Goal: Check status: Check status

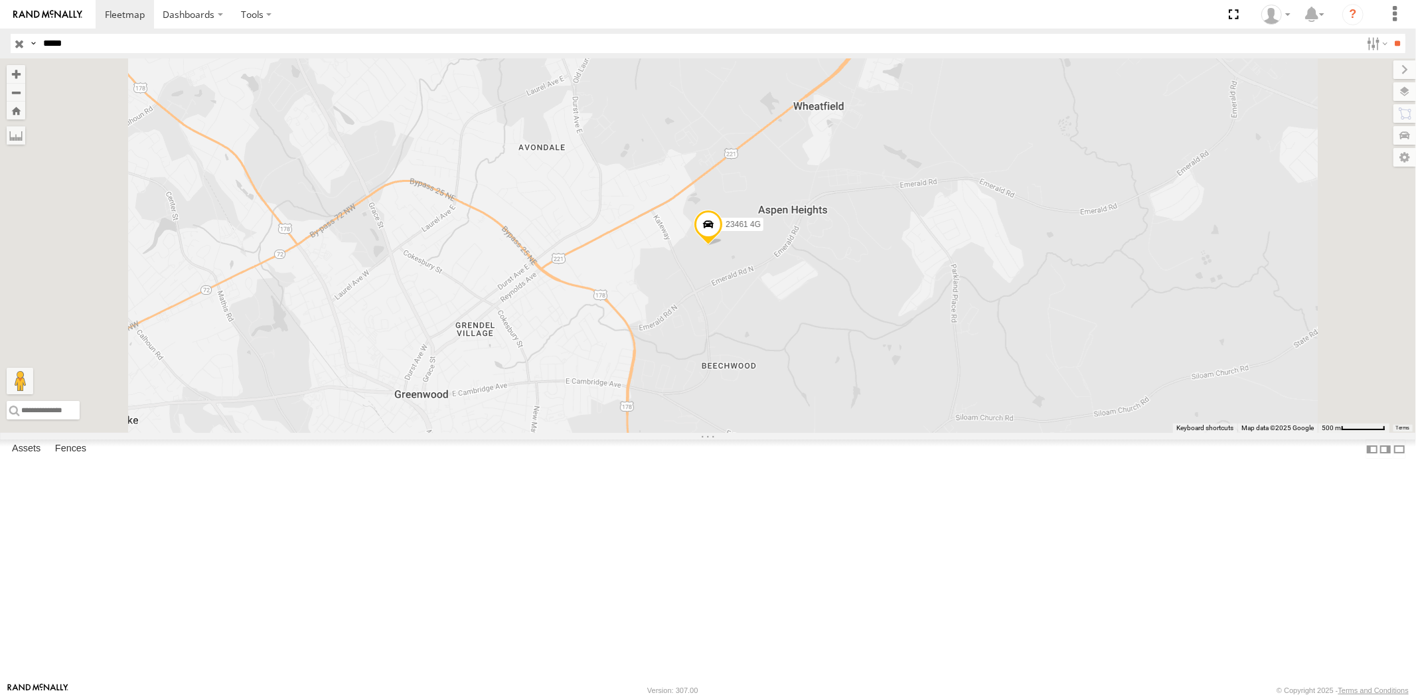
click at [21, 42] on input "button" at bounding box center [19, 43] width 17 height 19
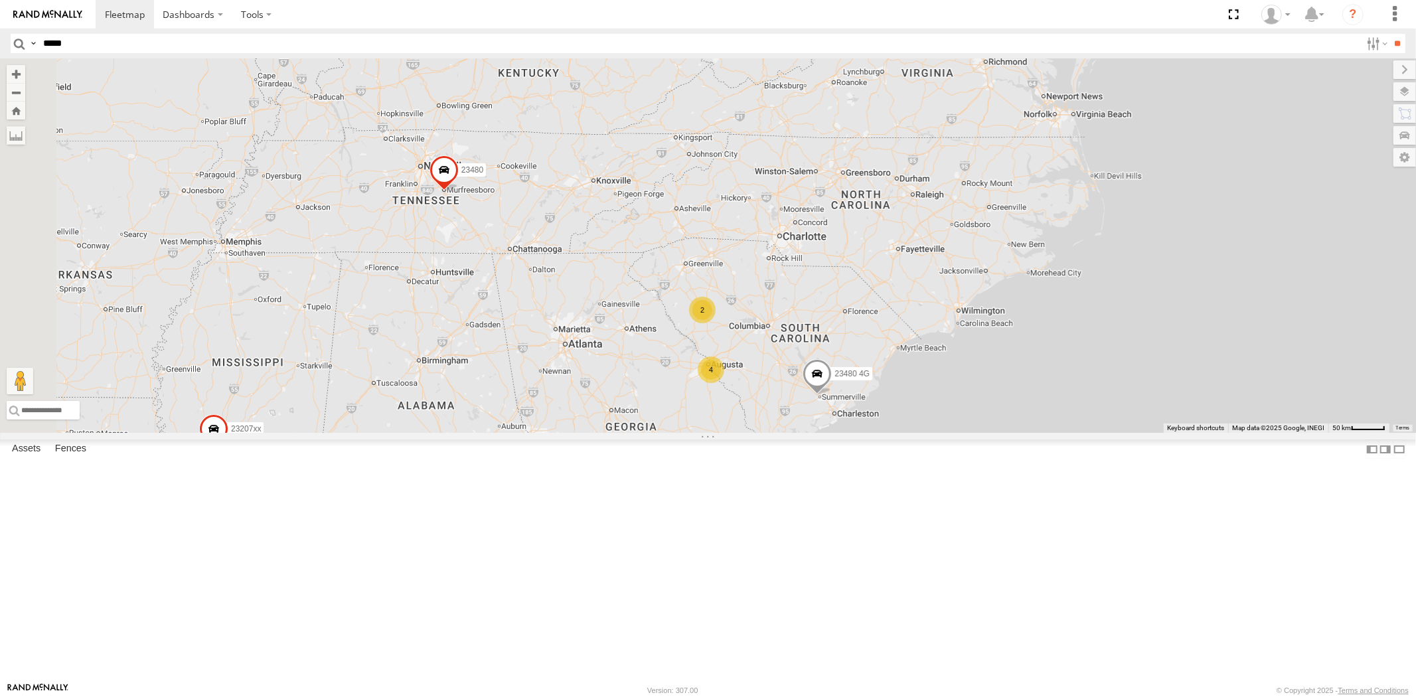
drag, startPoint x: 987, startPoint y: 417, endPoint x: 960, endPoint y: 370, distance: 53.8
click at [979, 348] on div "23207xx 23480 4G 23460 23480 23474 23335 4G/Active 4 23207 NEW 2 2 2 2" at bounding box center [708, 245] width 1416 height 374
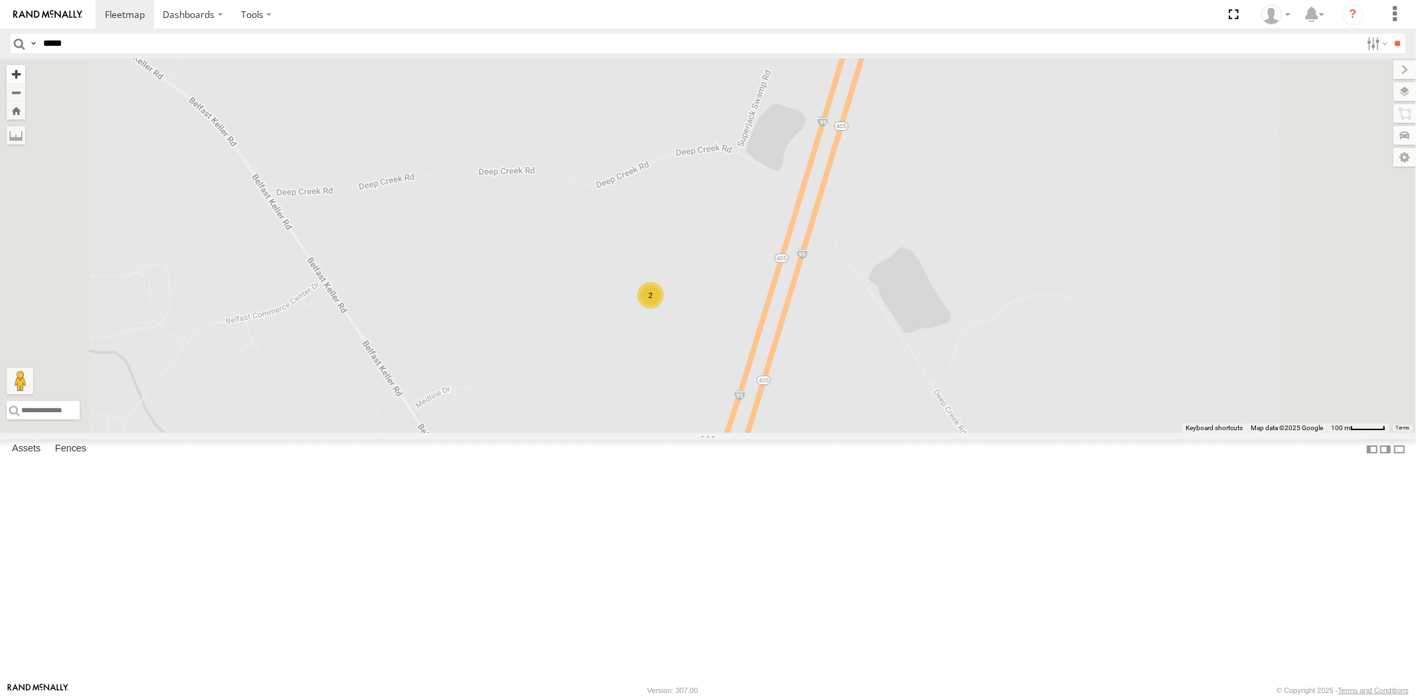
click at [25, 70] on button "Zoom in" at bounding box center [16, 74] width 19 height 18
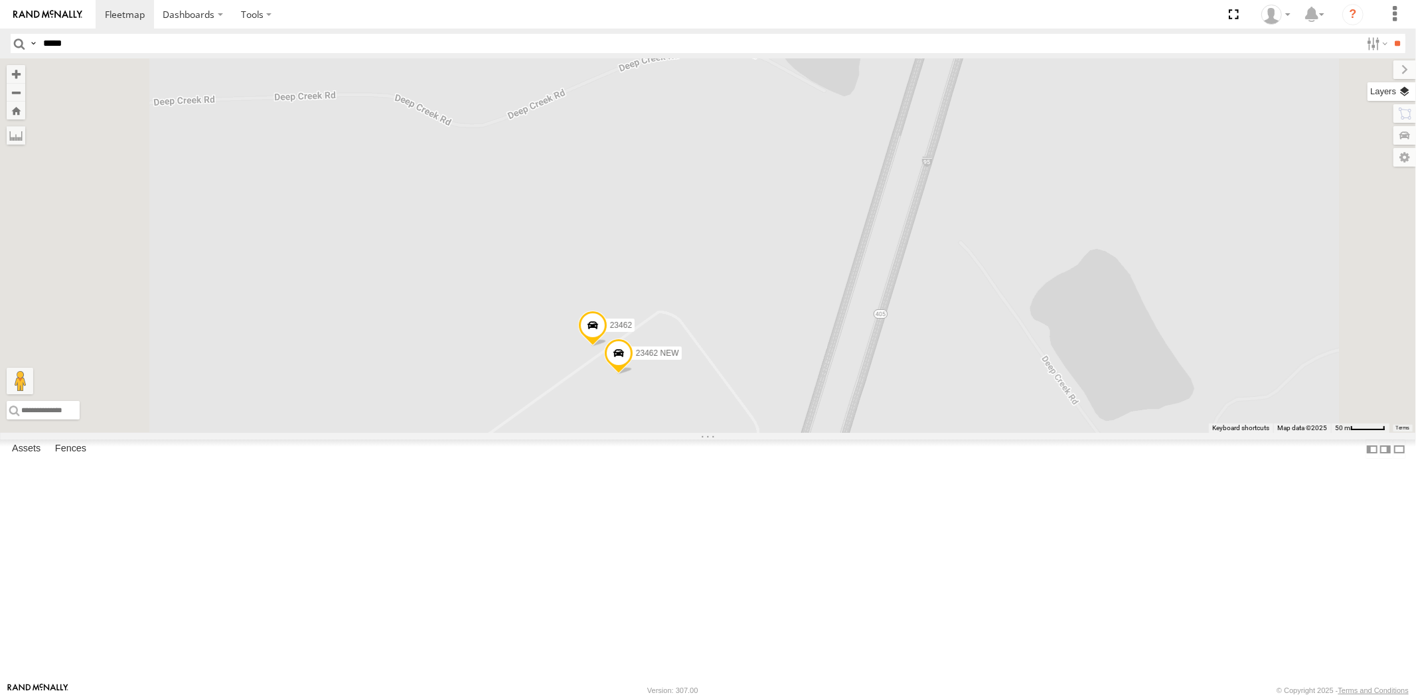
click at [1274, 95] on label at bounding box center [1391, 91] width 48 height 19
click at [0, 0] on span "Basemaps" at bounding box center [0, 0] width 0 height 0
click at [0, 0] on span "Satellite + Roadmap" at bounding box center [0, 0] width 0 height 0
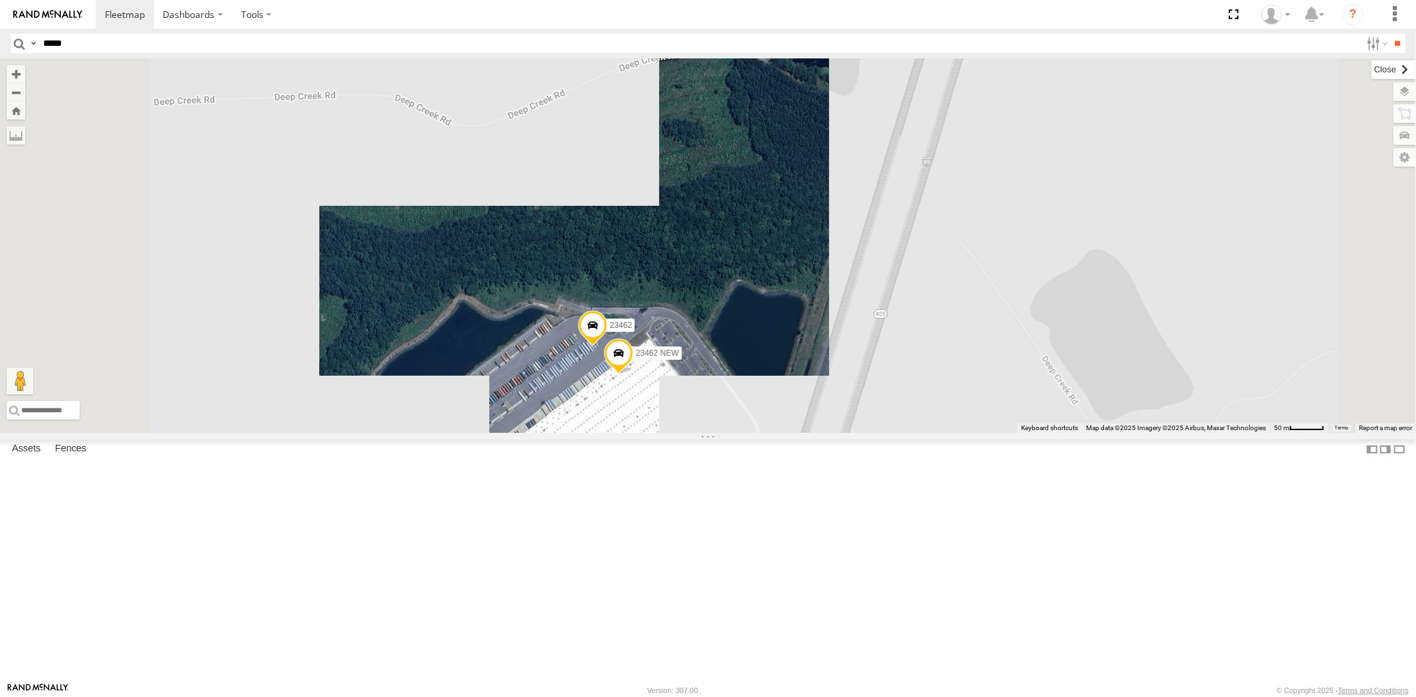
click at [1274, 77] on label at bounding box center [1393, 69] width 44 height 19
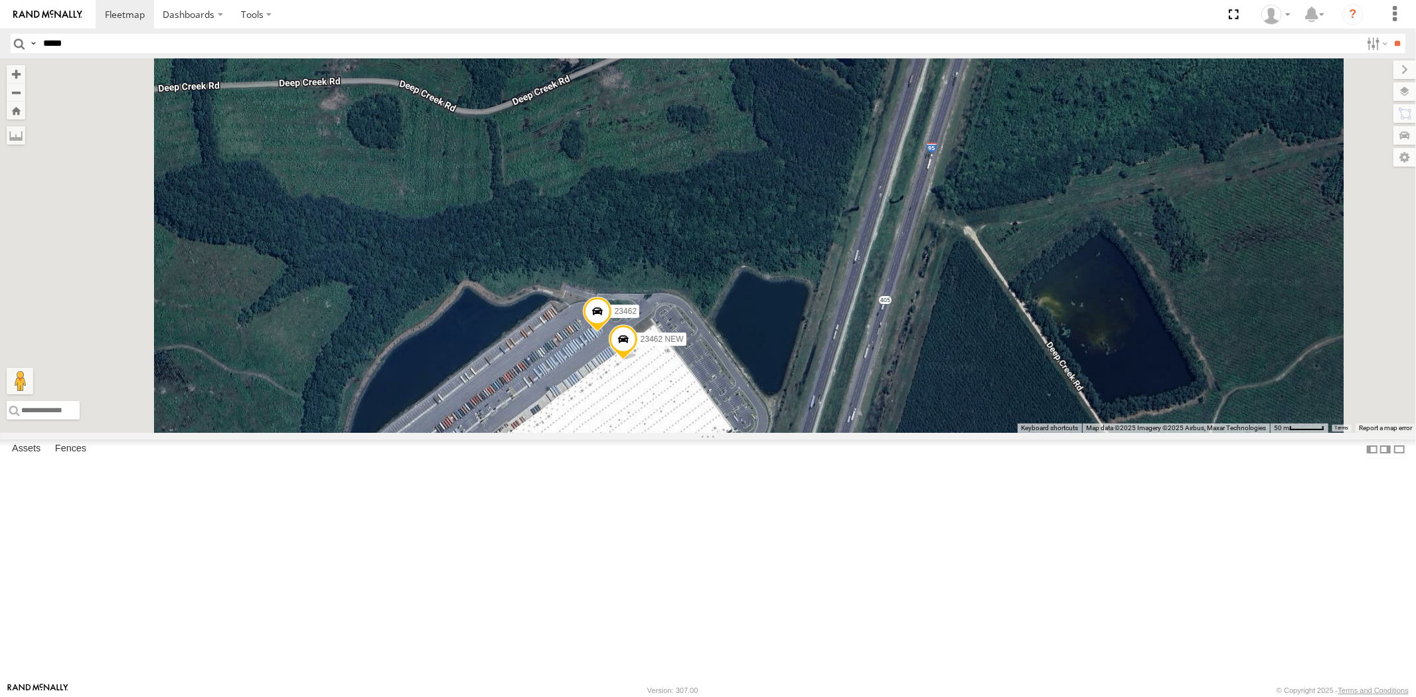
drag, startPoint x: 808, startPoint y: 386, endPoint x: 817, endPoint y: 326, distance: 60.3
click at [819, 323] on div "23207xx 23480 4G 23460 23480 23474 23335 4G/Active 23207 NEW 23462 23462 NEW" at bounding box center [708, 245] width 1416 height 374
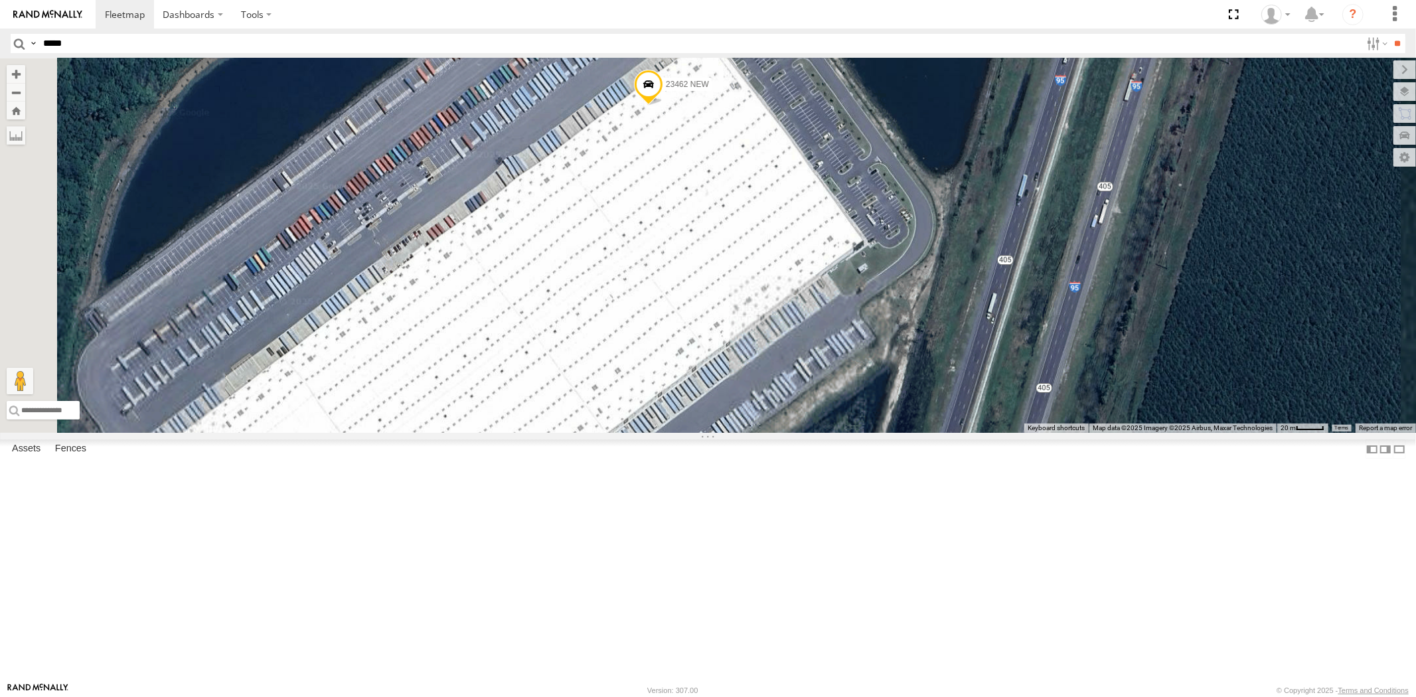
drag, startPoint x: 792, startPoint y: 345, endPoint x: 816, endPoint y: 390, distance: 50.5
click at [816, 390] on div "23207xx 23480 4G 23460 23480 23474 23335 4G/Active 23207 NEW 23462 23462 NEW" at bounding box center [708, 245] width 1416 height 374
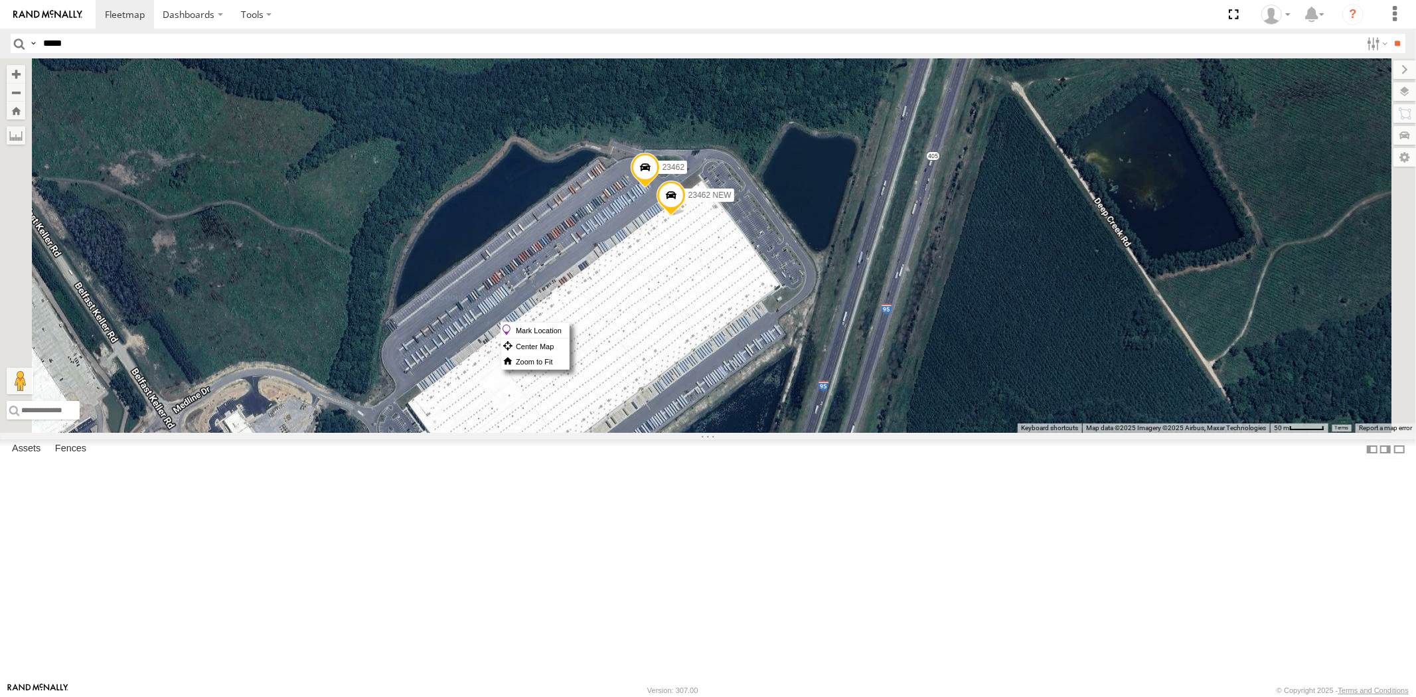
drag, startPoint x: 832, startPoint y: 321, endPoint x: 812, endPoint y: 299, distance: 30.5
click at [659, 188] on span at bounding box center [644, 171] width 29 height 36
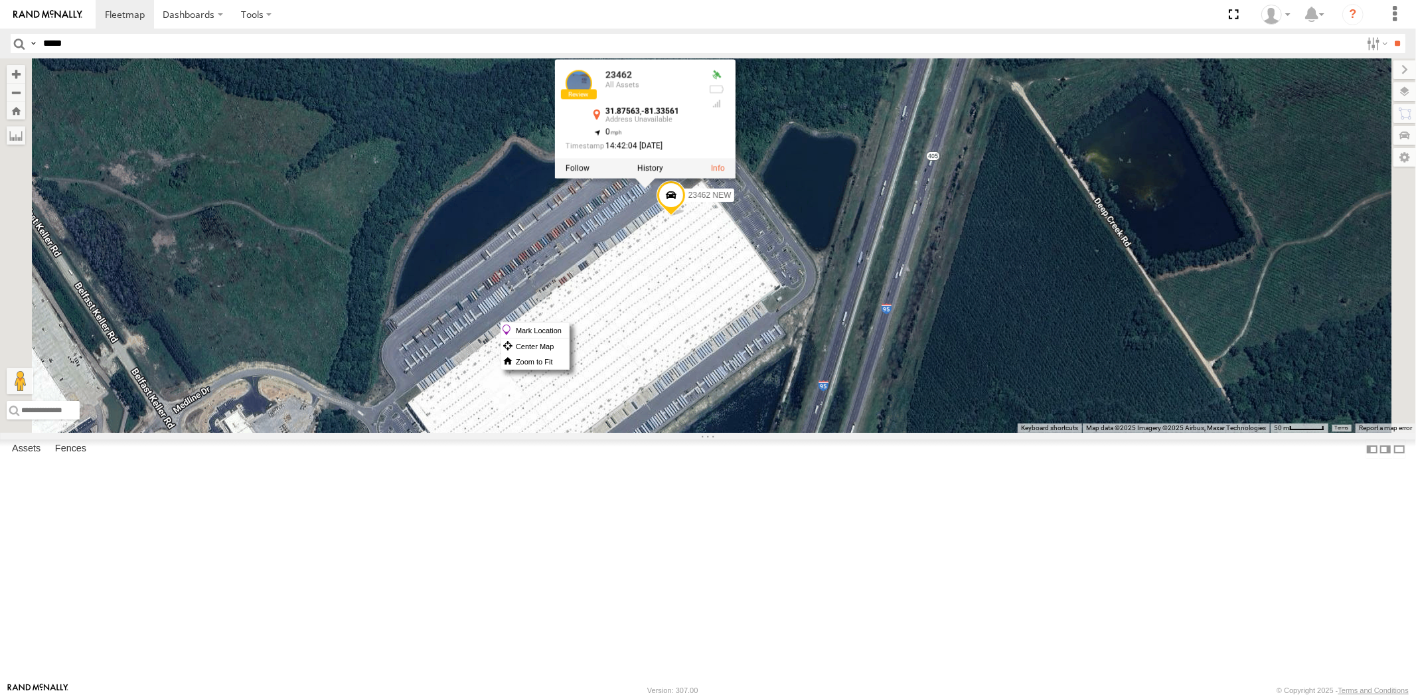
click at [814, 326] on div "23207xx 23480 4G 23460 23480 23474 23335 4G/Active 23207 NEW 23462 23462 NEW 23…" at bounding box center [708, 245] width 1416 height 374
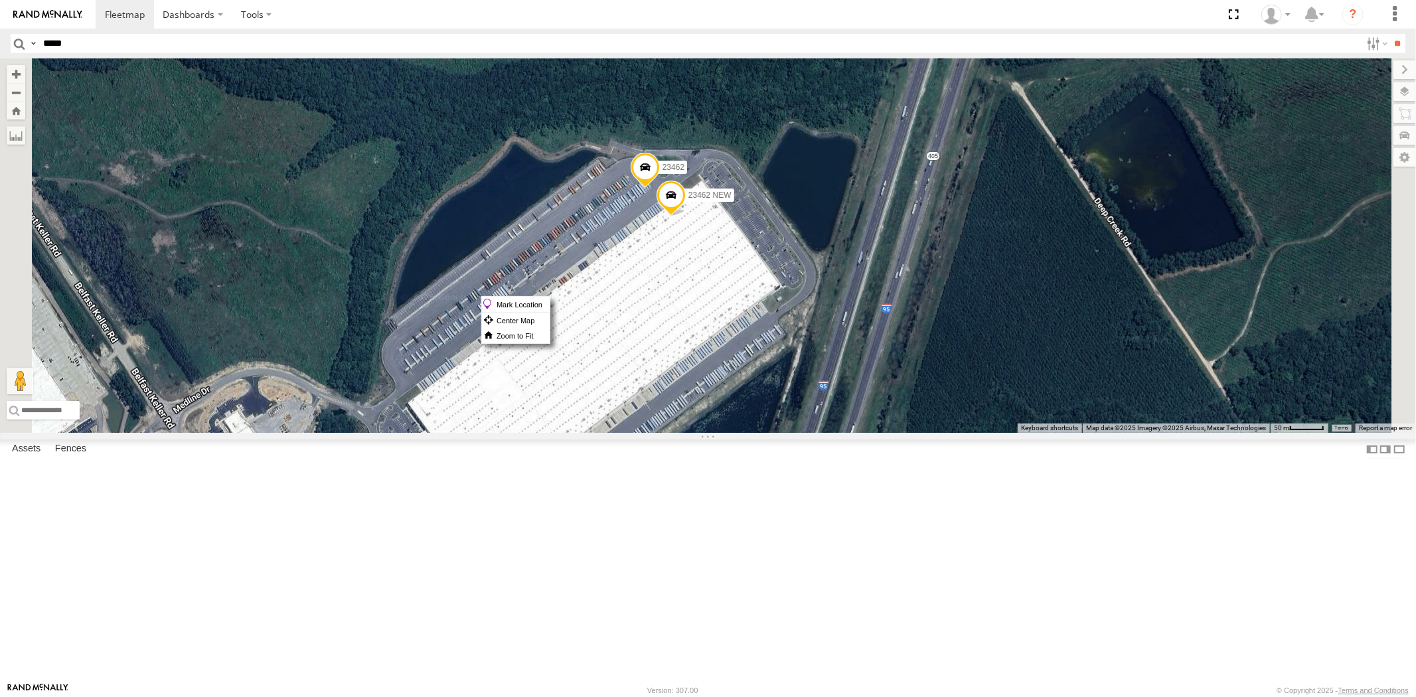
click at [659, 188] on span at bounding box center [644, 171] width 29 height 36
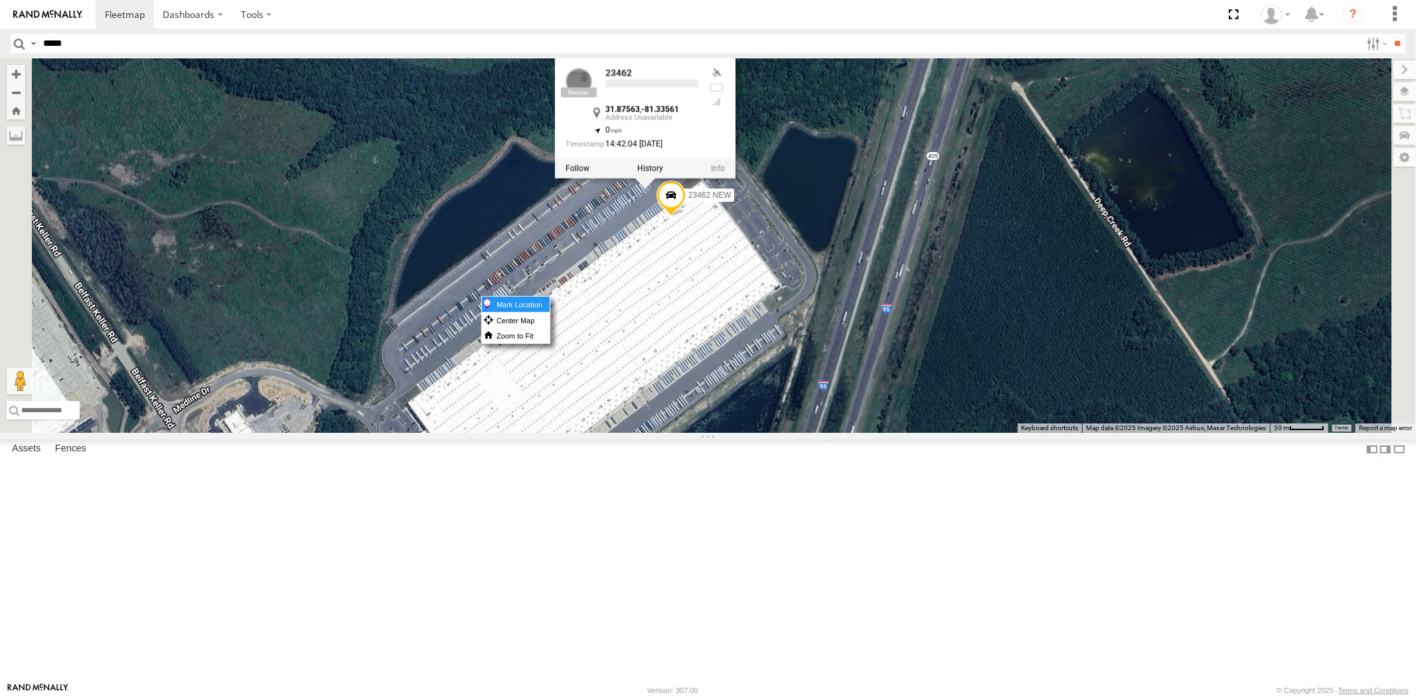
click at [550, 297] on label "Mark Location" at bounding box center [516, 304] width 68 height 15
click at [832, 400] on div "23207xx 23480 4G 23460 23480 23474 23335 4G/Active 23207 NEW 23462 23462 NEW 23…" at bounding box center [708, 245] width 1416 height 374
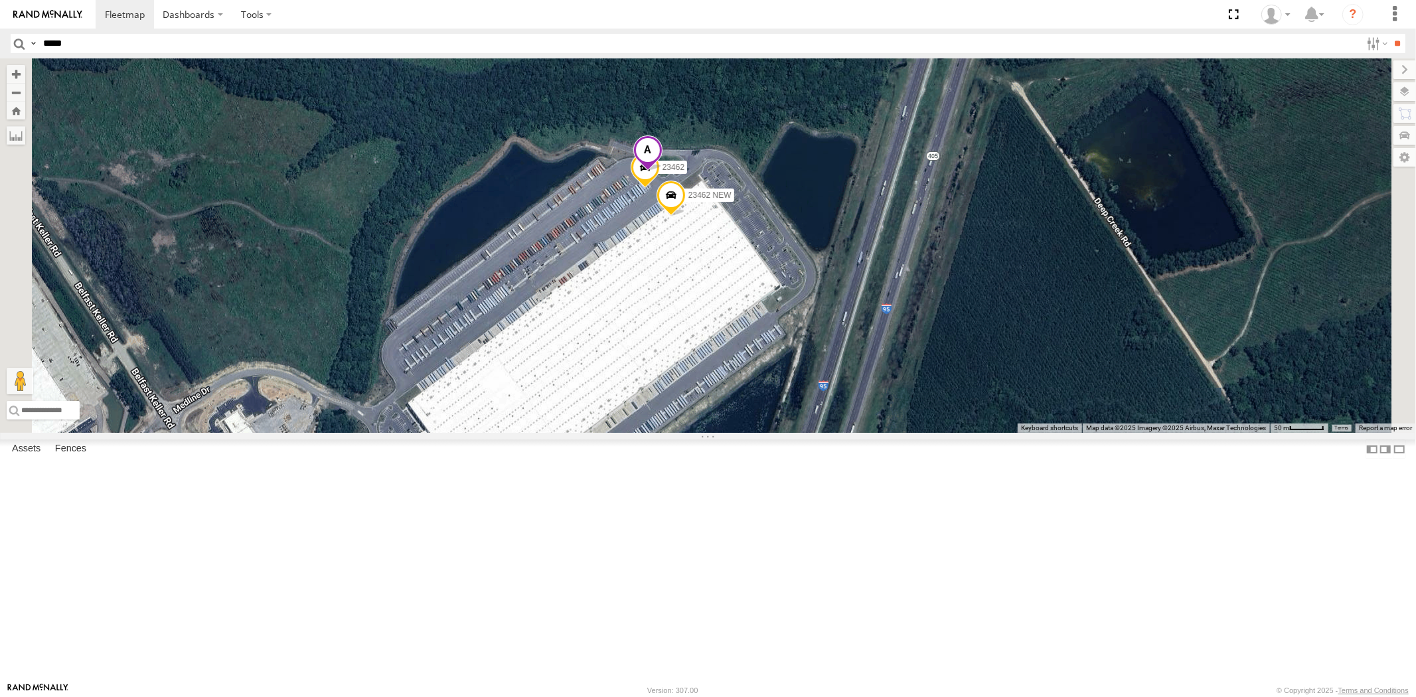
click at [662, 171] on span at bounding box center [646, 153] width 29 height 36
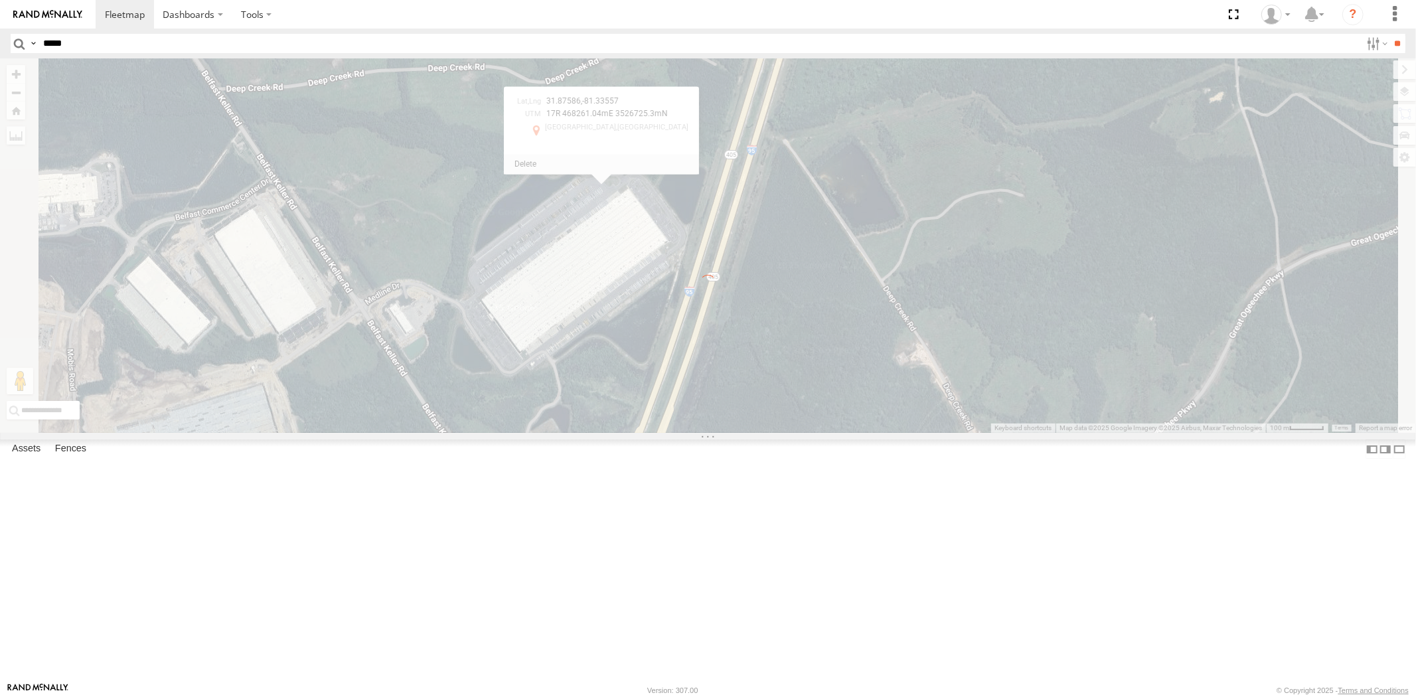
click at [696, 276] on div "31.87586 , -81.33557 17R 468261.04mE 3526725.3mN [GEOGRAPHIC_DATA] -81.33557 As…" at bounding box center [708, 245] width 1416 height 374
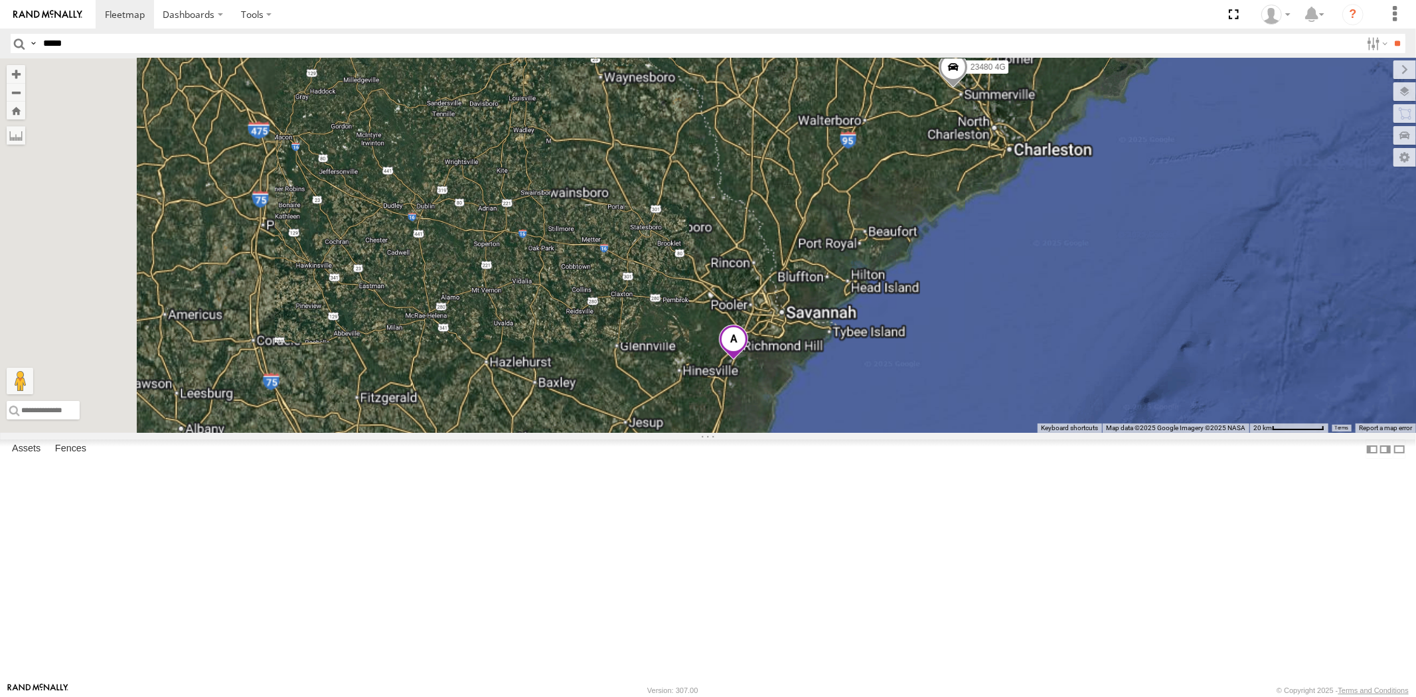
click at [913, 433] on div "23207xx 23480 4G 23460 23480 23474 23335 4G/Active" at bounding box center [708, 245] width 1416 height 374
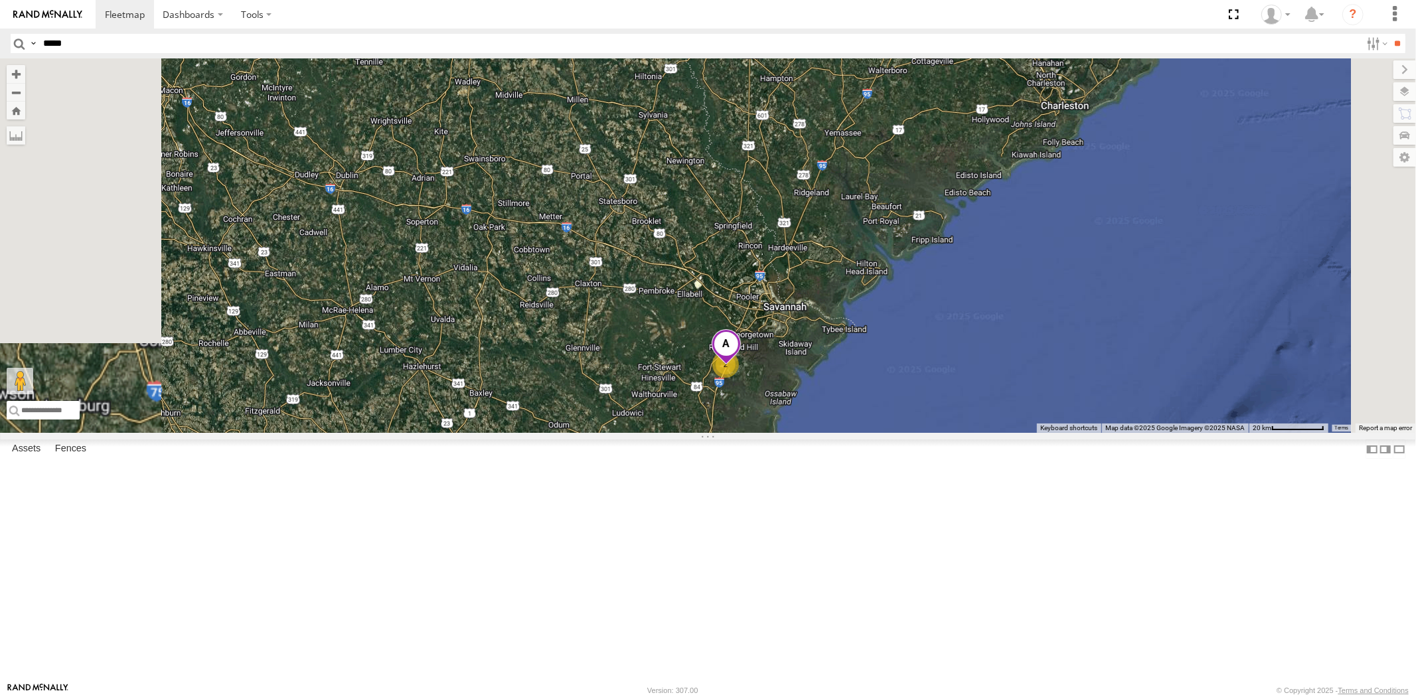
click at [740, 365] on span at bounding box center [725, 347] width 29 height 36
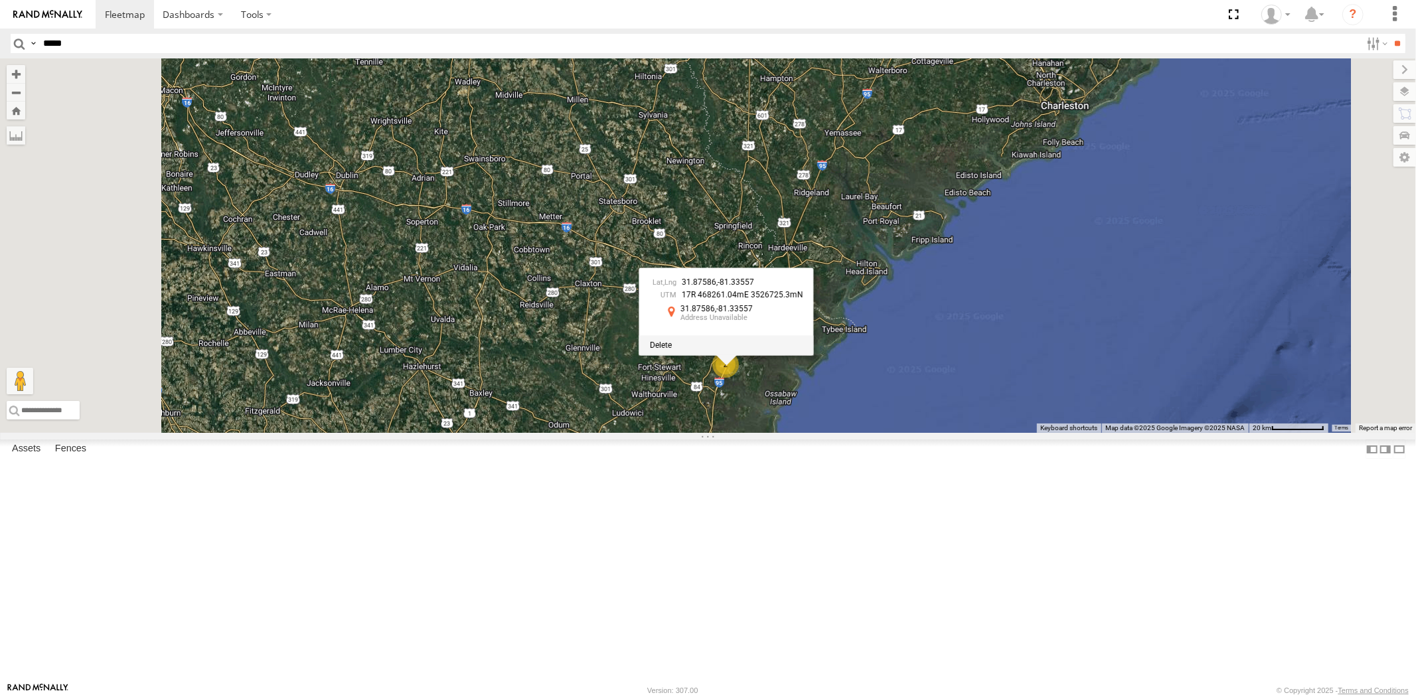
drag, startPoint x: 834, startPoint y: 463, endPoint x: 840, endPoint y: 469, distance: 8.0
click at [813, 355] on div at bounding box center [725, 345] width 175 height 20
click at [812, 355] on div at bounding box center [725, 345] width 175 height 20
click at [671, 350] on span at bounding box center [660, 344] width 22 height 9
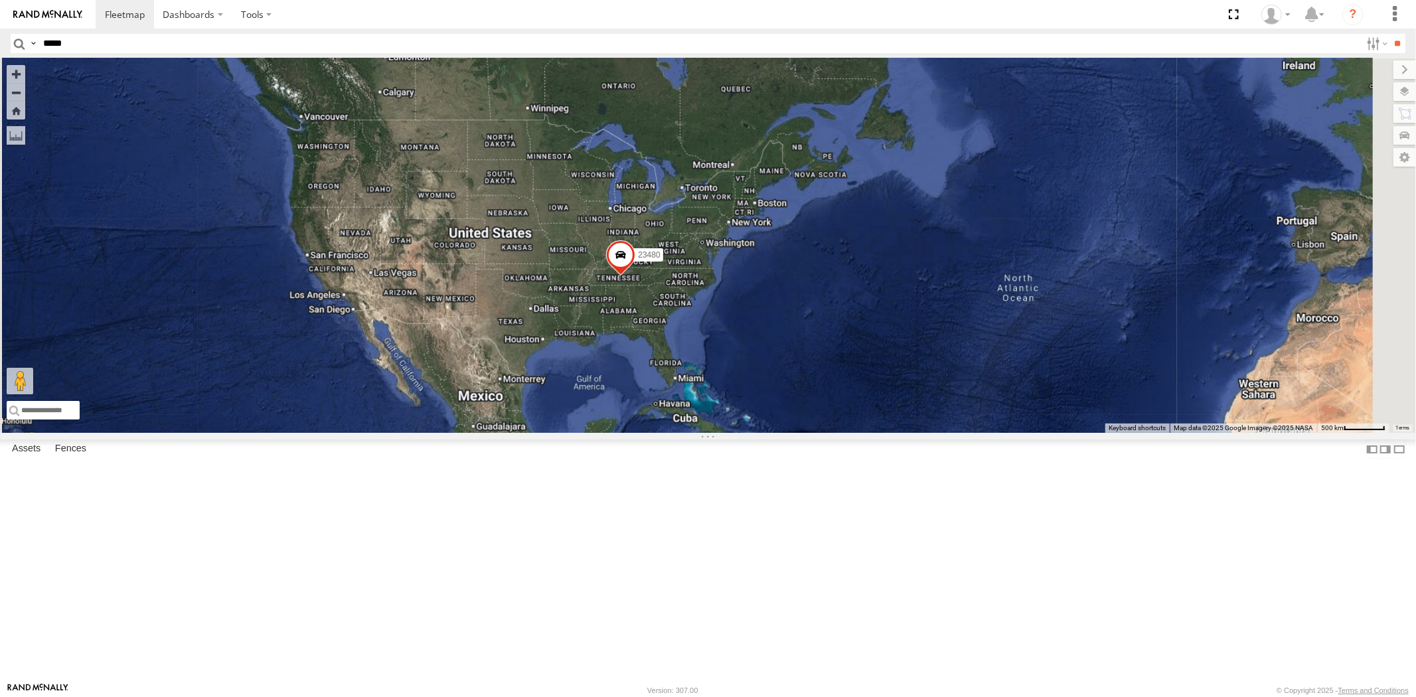
drag, startPoint x: 727, startPoint y: 429, endPoint x: 741, endPoint y: 372, distance: 59.6
click at [744, 367] on div "23480" at bounding box center [708, 245] width 1416 height 374
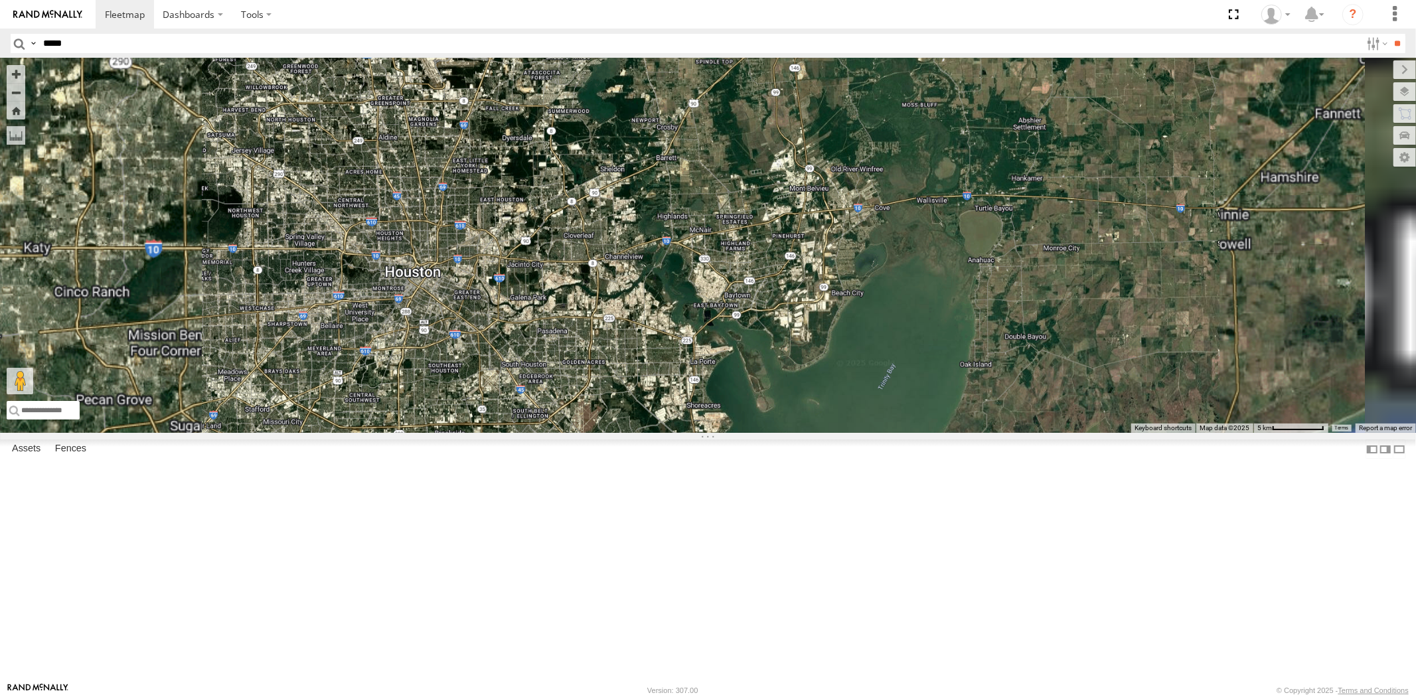
drag, startPoint x: 554, startPoint y: 382, endPoint x: 615, endPoint y: 379, distance: 61.1
click at [603, 375] on div "23480 23207xx 23480 4G 23460 23460 NEW 23474 23335 4G/Active" at bounding box center [708, 245] width 1416 height 374
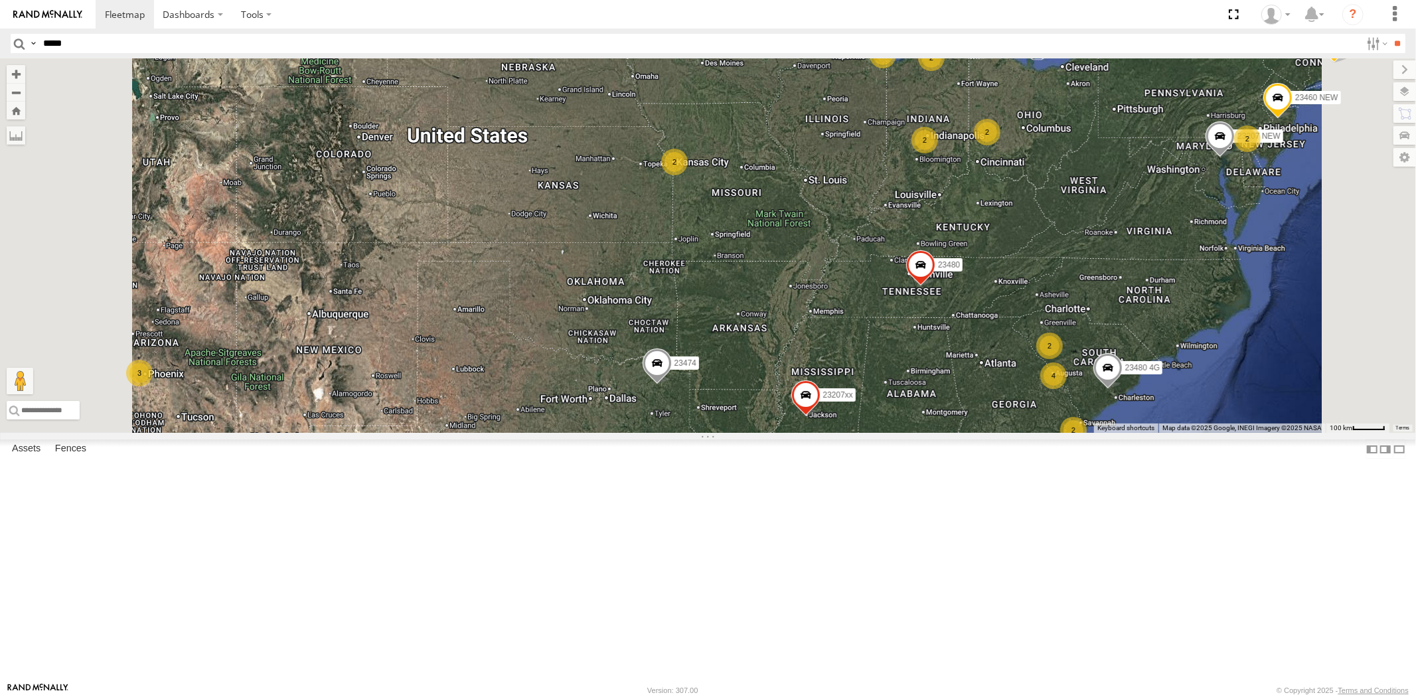
drag, startPoint x: 971, startPoint y: 386, endPoint x: 948, endPoint y: 376, distance: 25.0
click at [950, 377] on div "23207xx 23480 4G 23460 23480 23460 NEW 23474 23335 4G/Active 5 2 2 4 23207 NEW …" at bounding box center [708, 245] width 1416 height 374
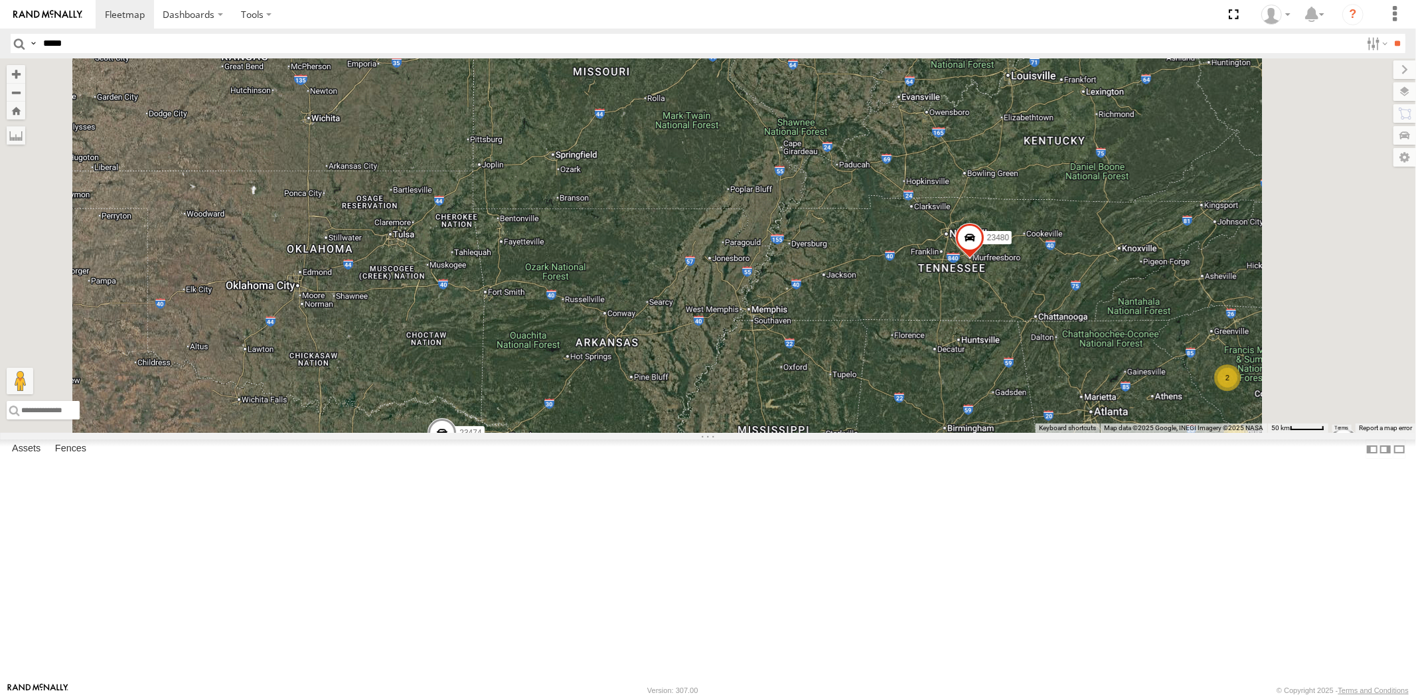
drag, startPoint x: 987, startPoint y: 409, endPoint x: 969, endPoint y: 411, distance: 18.1
click at [970, 411] on div "23207xx 23480 4G 23460 23480 23460 NEW 23474 23335 4G/Active 23207 NEW 4 2 2334…" at bounding box center [708, 245] width 1416 height 374
